Goal: Information Seeking & Learning: Learn about a topic

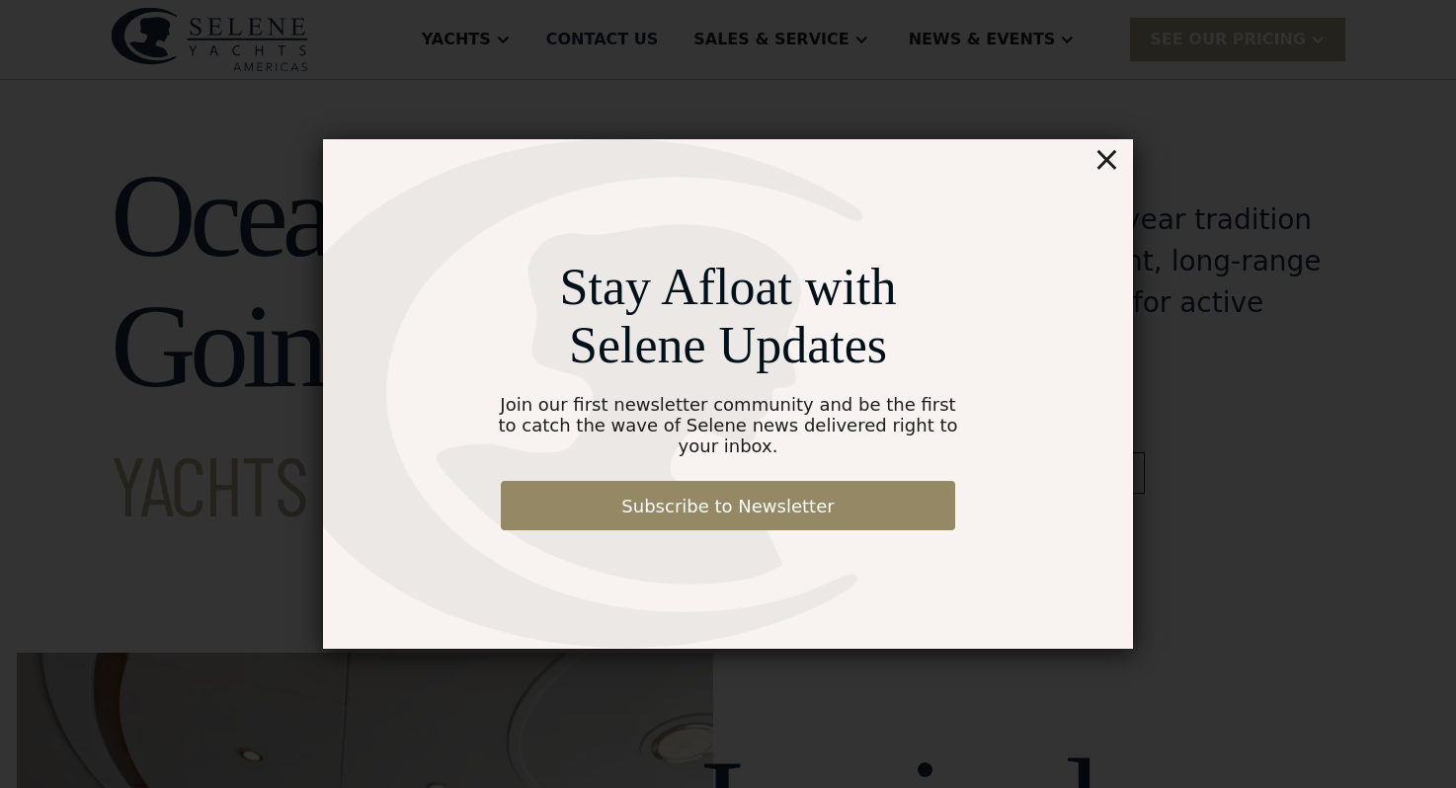
click at [1111, 175] on div "×" at bounding box center [1106, 159] width 29 height 40
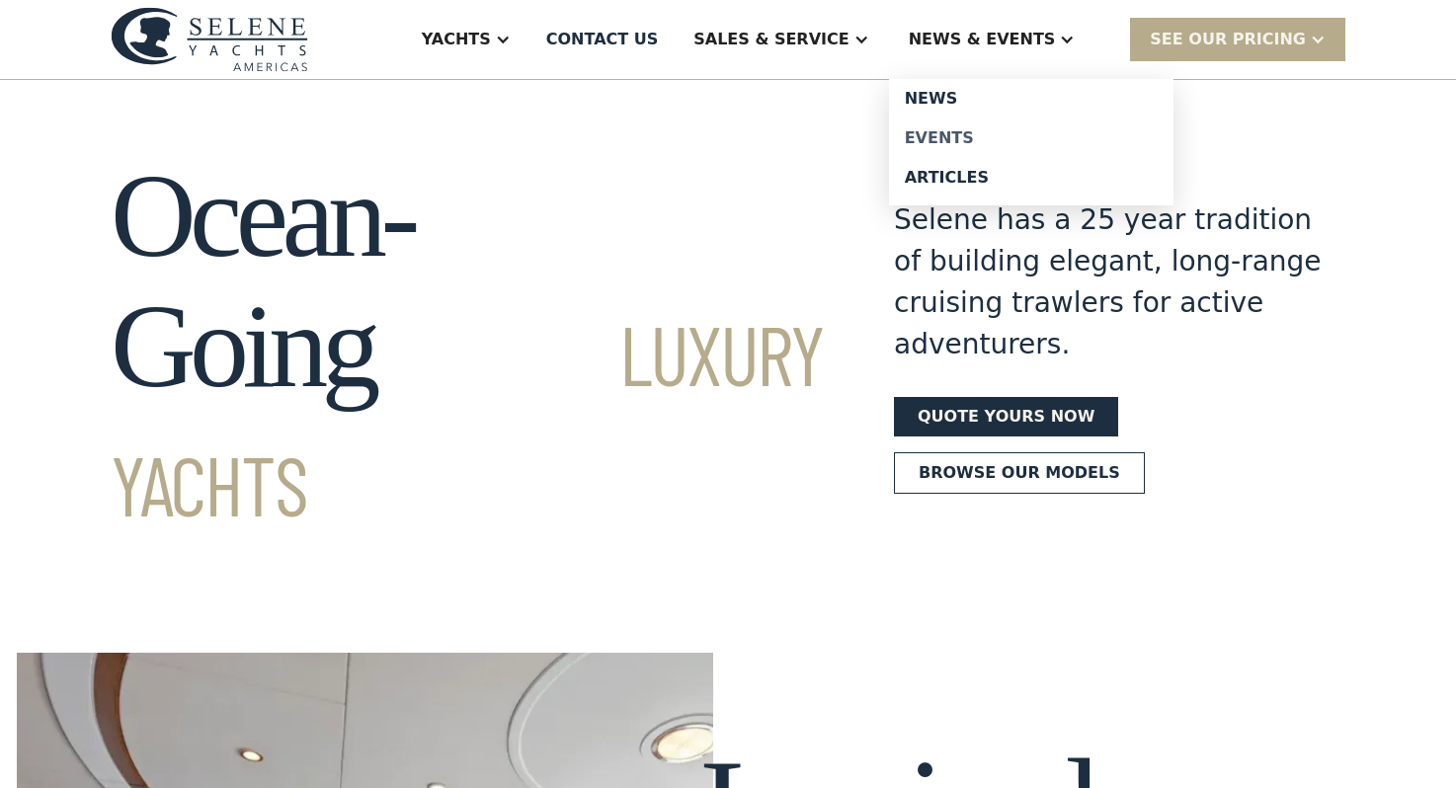
click at [978, 152] on link "Events" at bounding box center [1031, 139] width 284 height 40
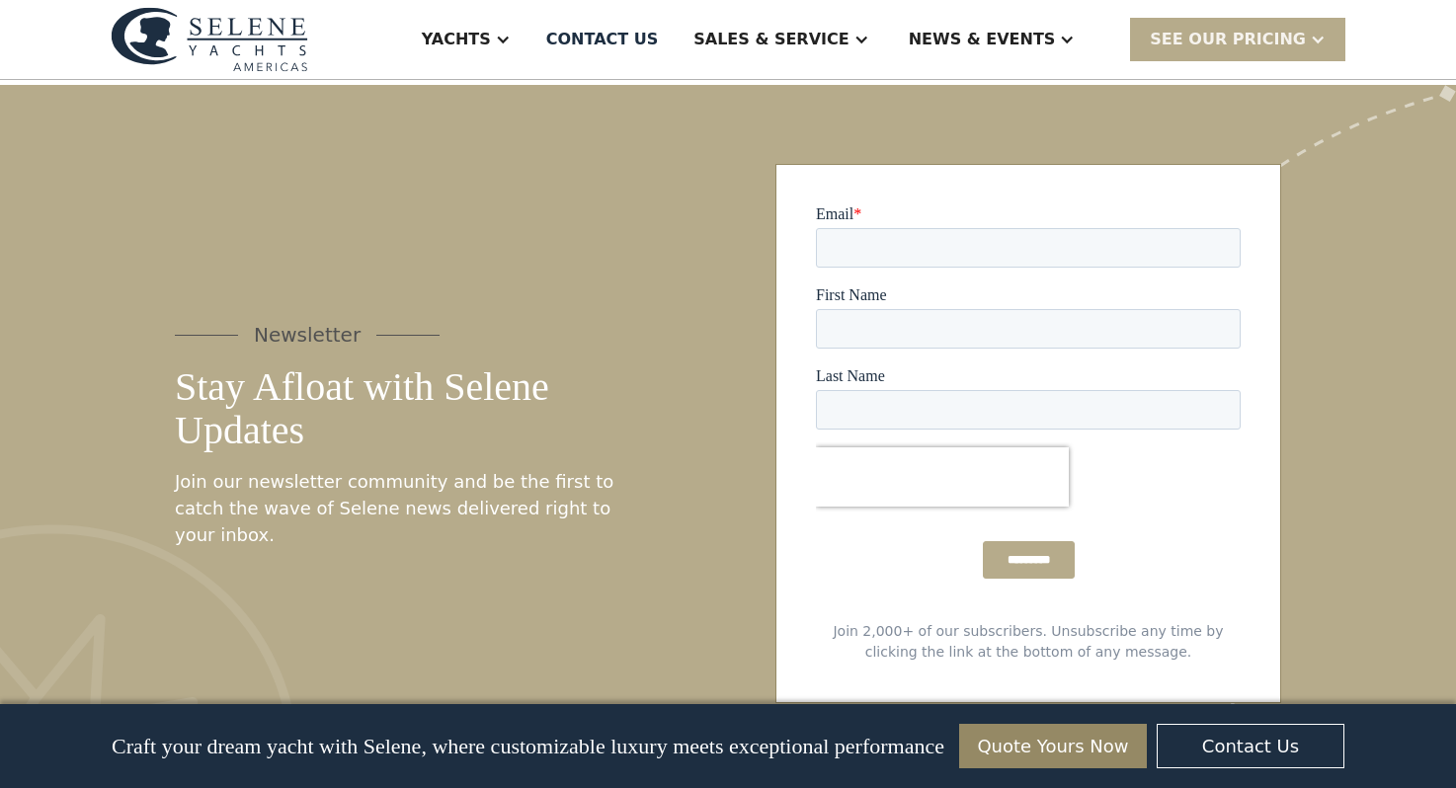
scroll to position [10367, 0]
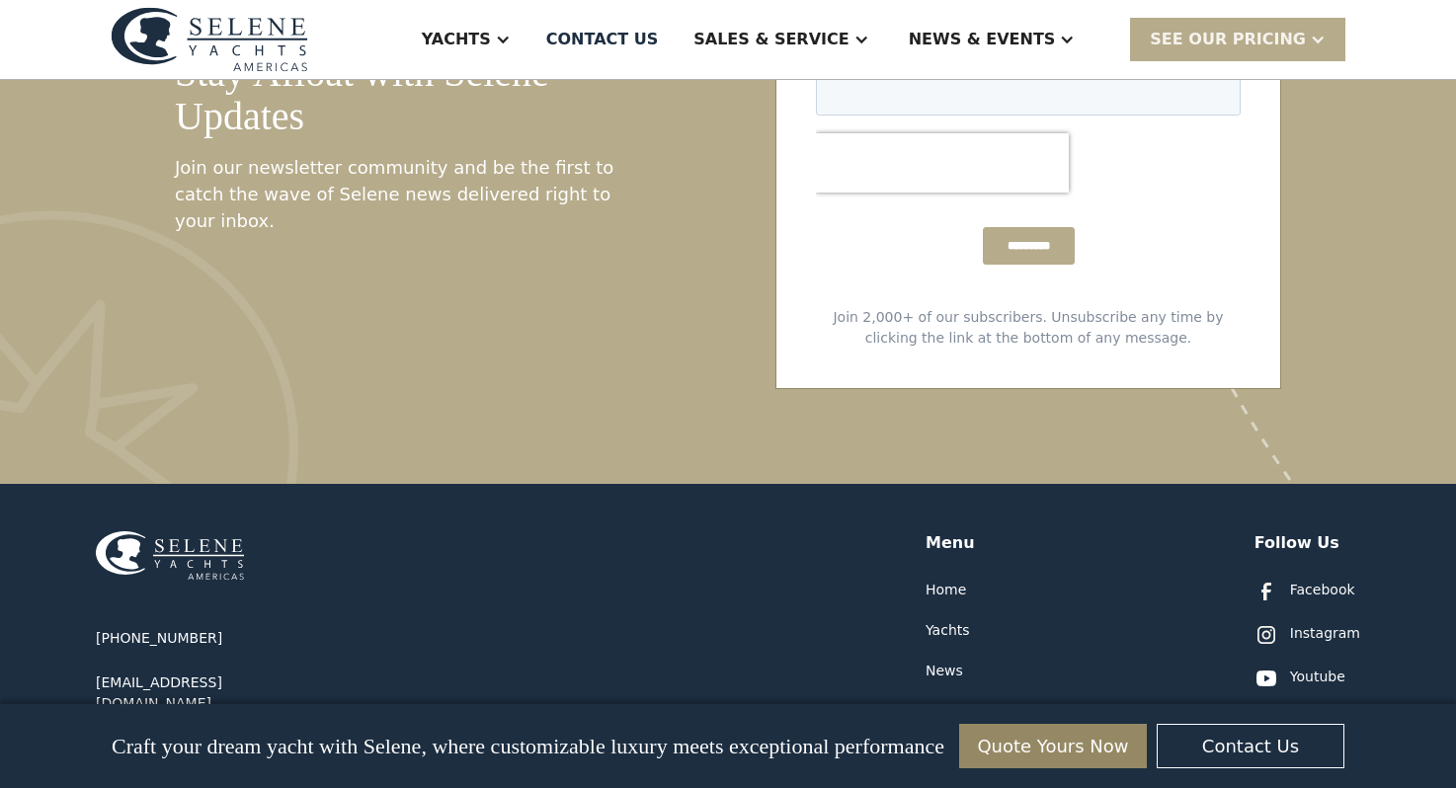
click at [954, 661] on div "News" at bounding box center [944, 671] width 38 height 21
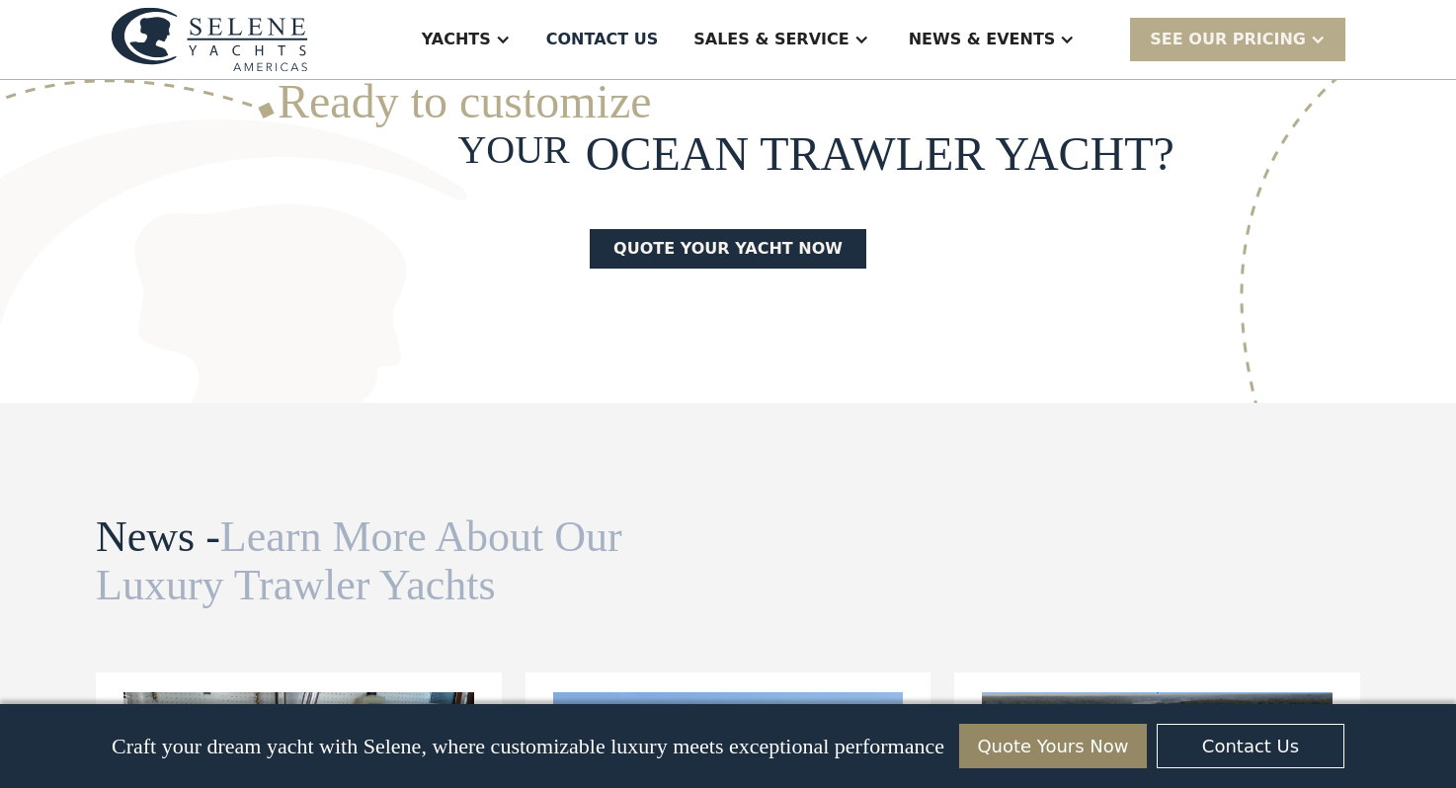
scroll to position [5238, 0]
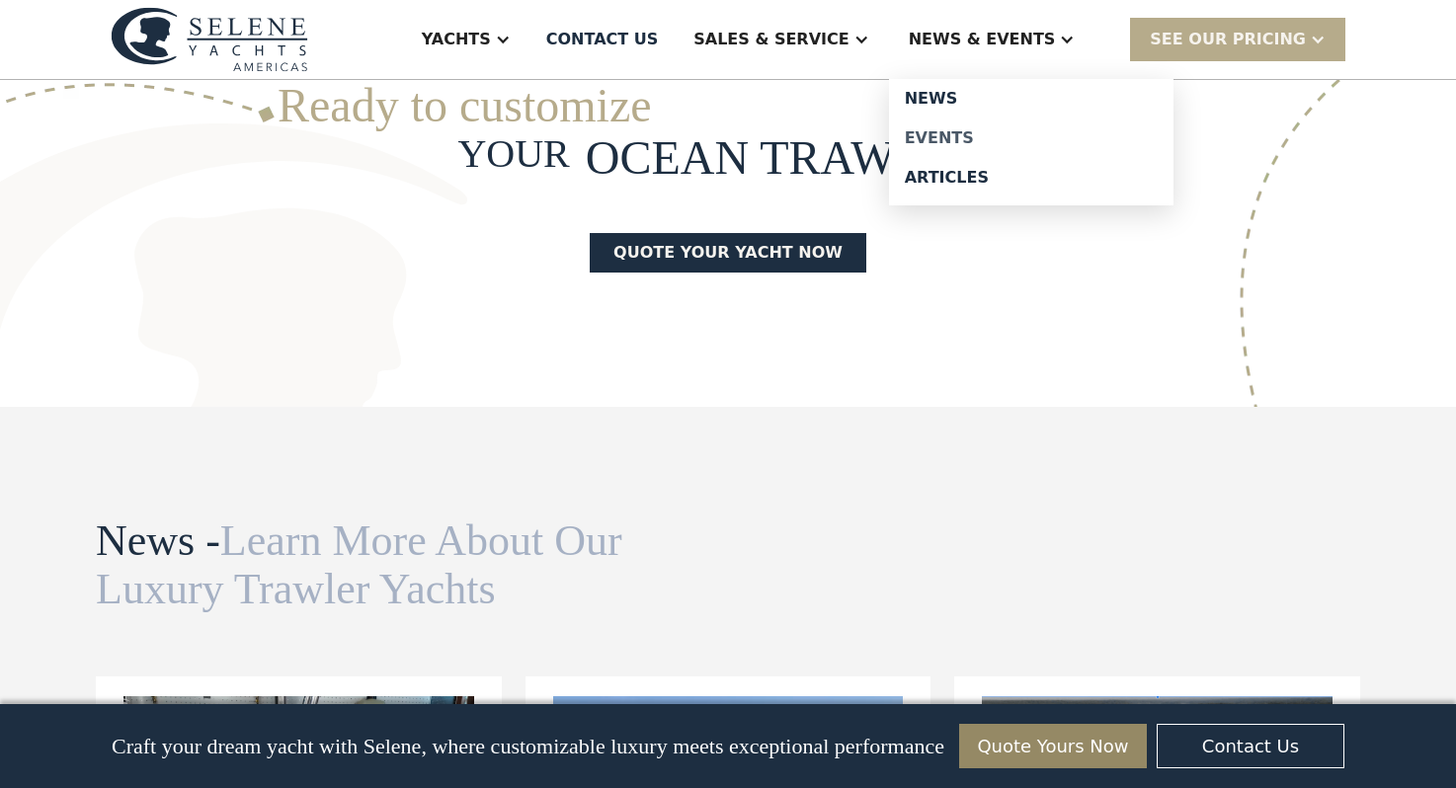
click at [982, 130] on div "Events" at bounding box center [1031, 138] width 253 height 16
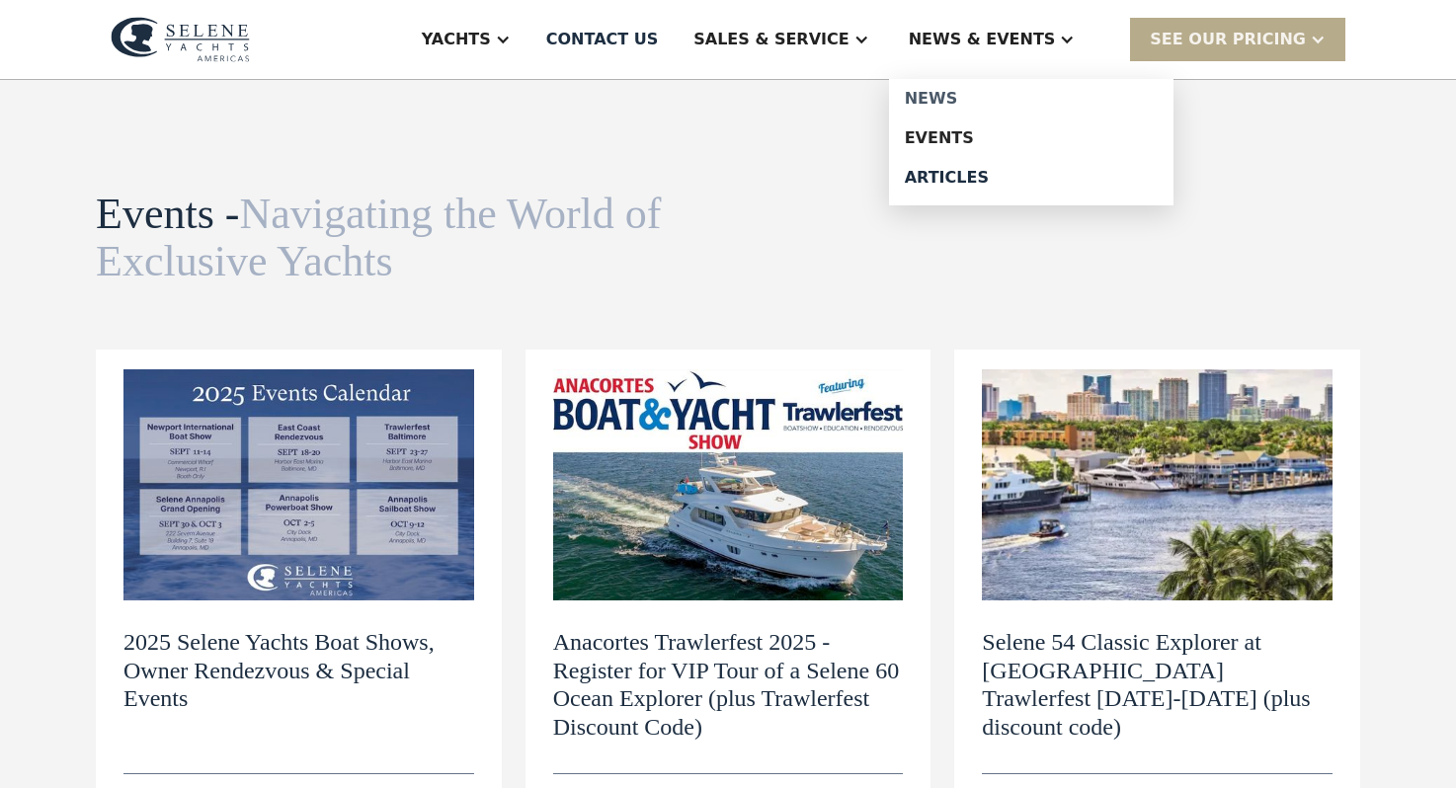
click at [977, 86] on link "News" at bounding box center [1031, 99] width 284 height 40
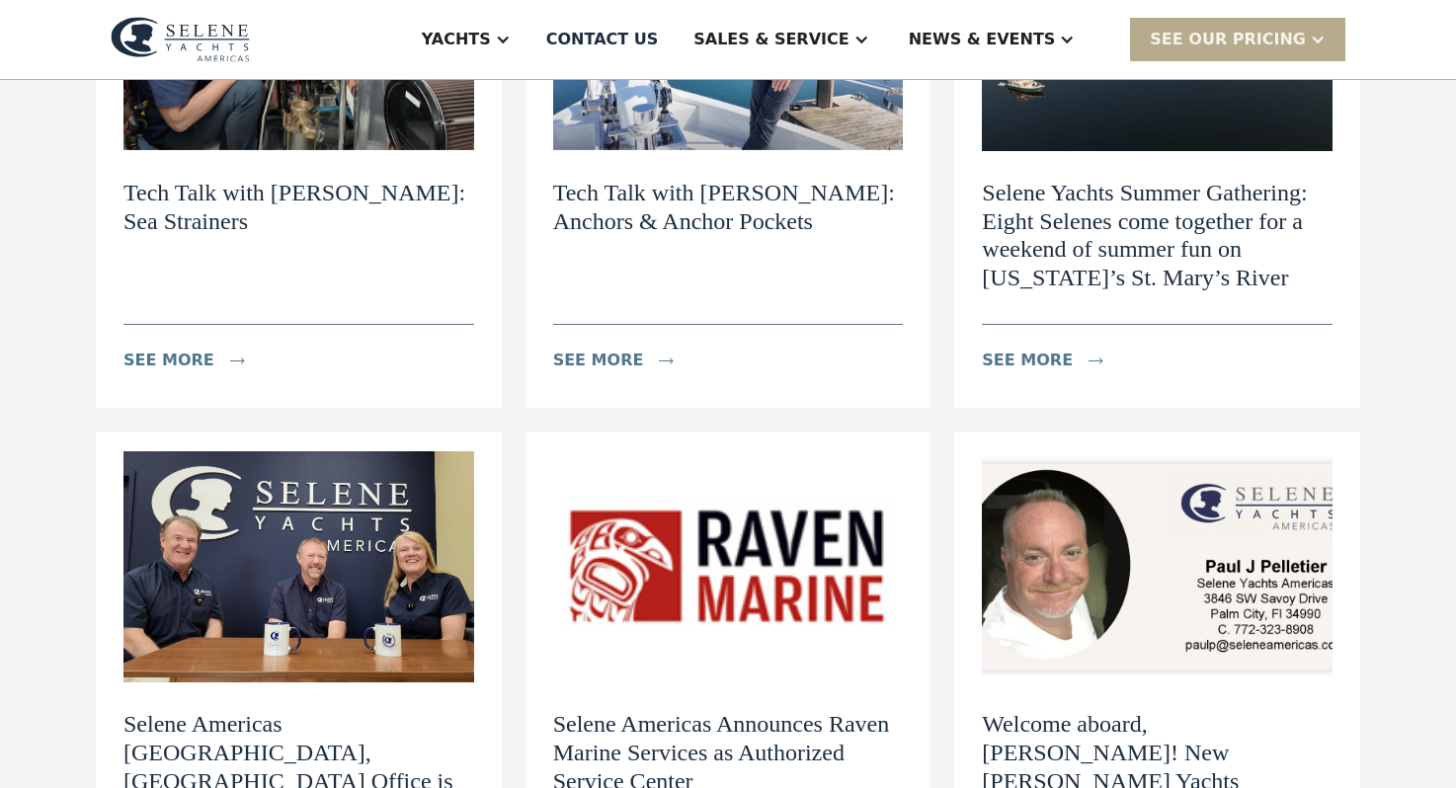
scroll to position [456, 0]
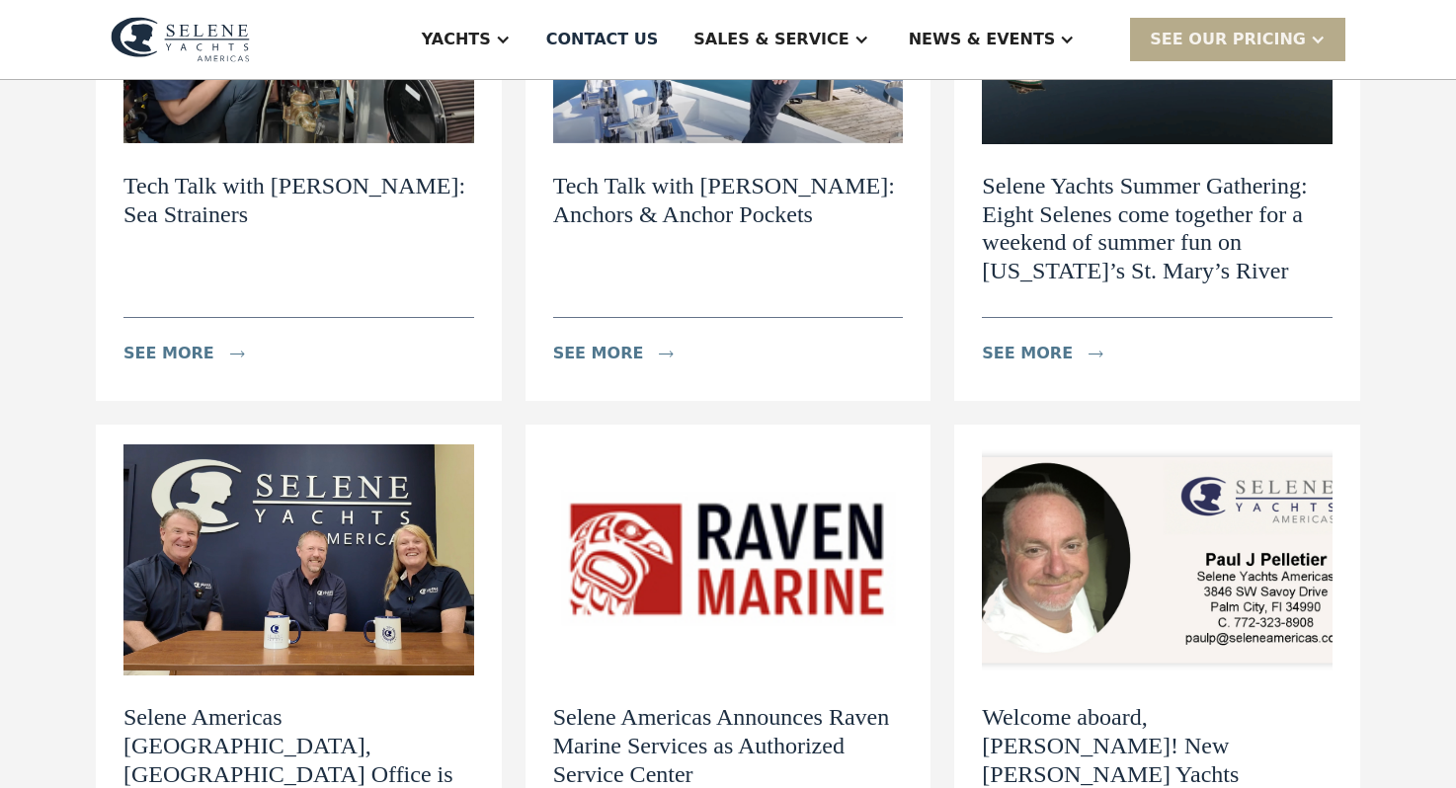
click at [353, 543] on img at bounding box center [298, 559] width 351 height 231
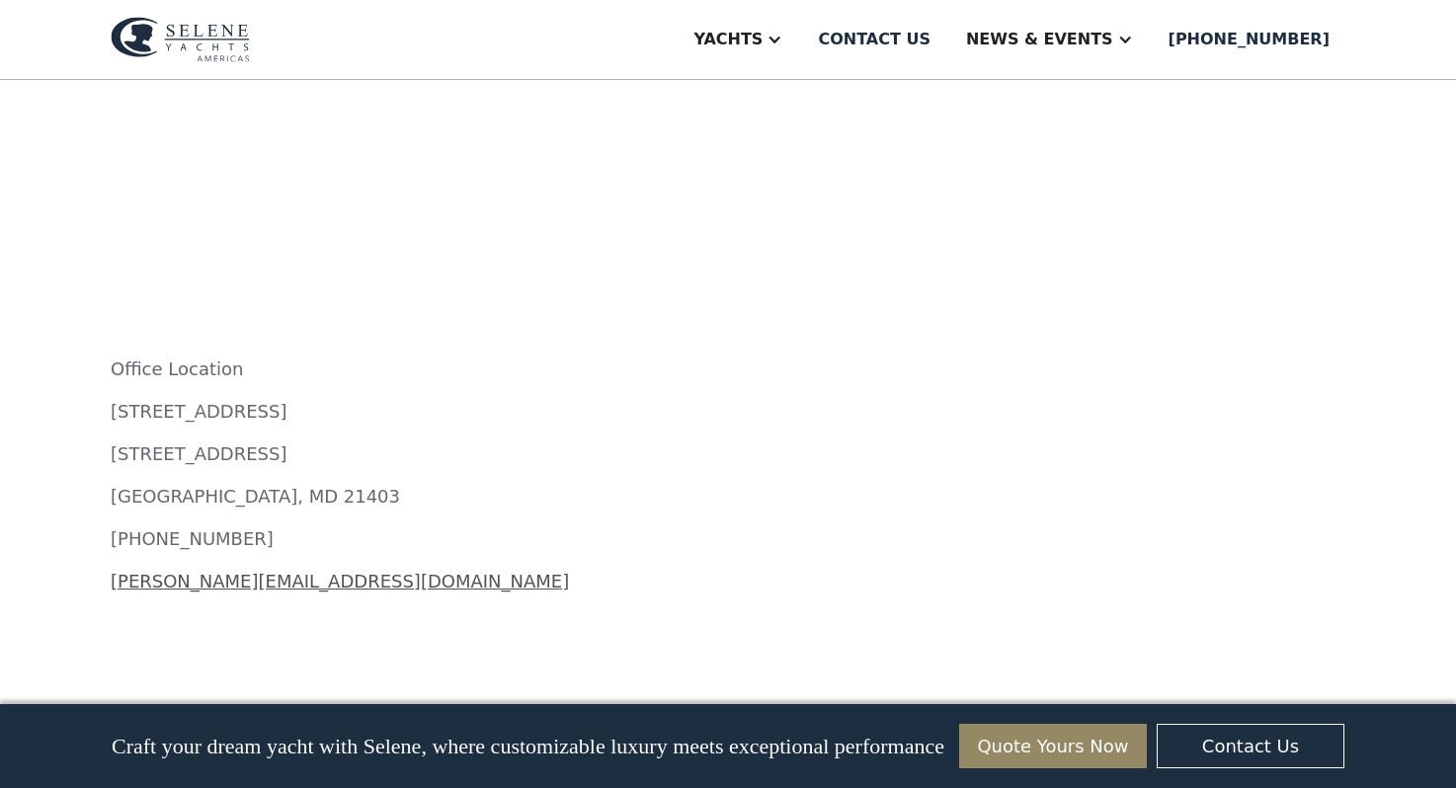
scroll to position [2340, 0]
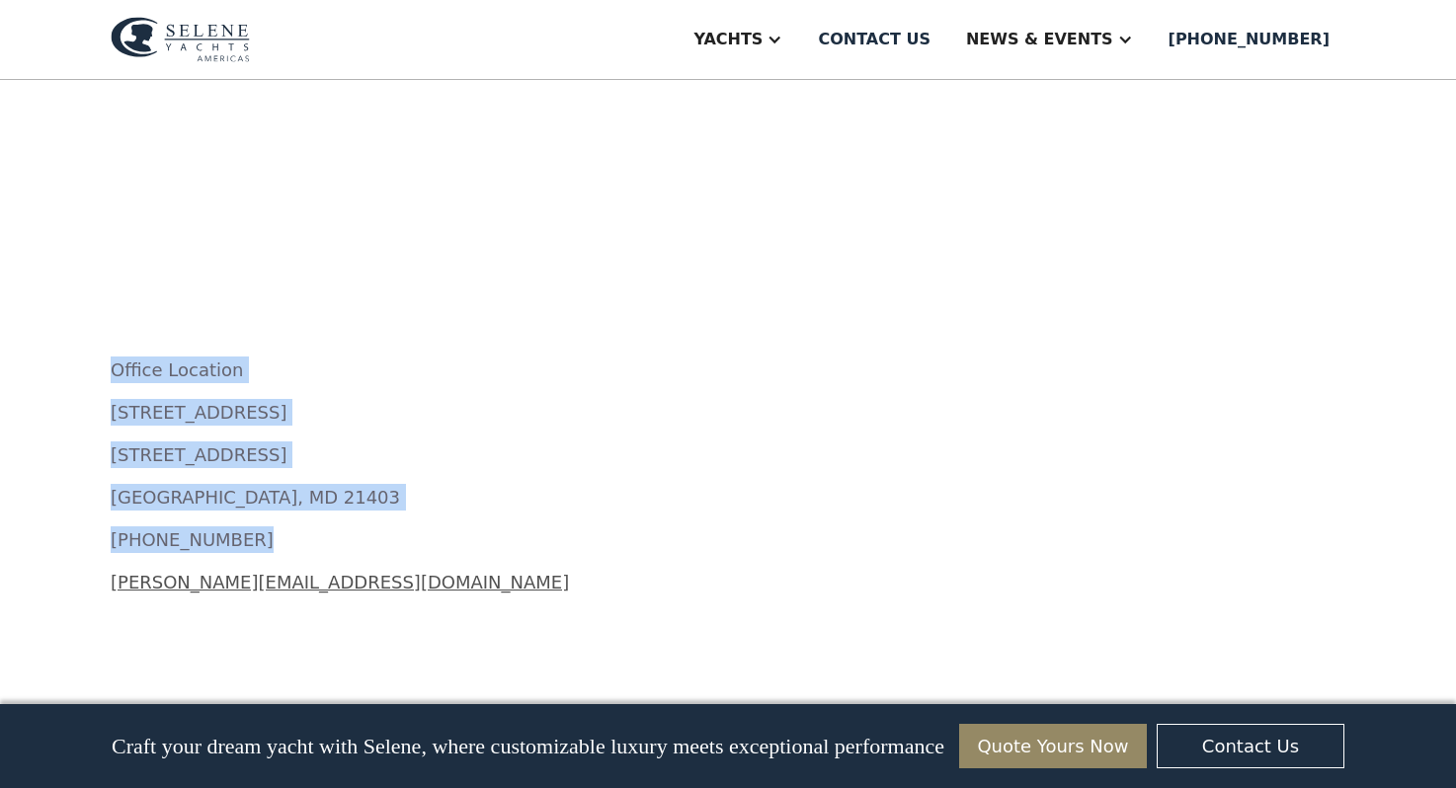
drag, startPoint x: 248, startPoint y: 334, endPoint x: 101, endPoint y: 155, distance: 231.5
copy div "Office Location 222 Severn Avenue Building 7, Suite 19 Annapolis, MD 21403 (443…"
